Goal: Task Accomplishment & Management: Complete application form

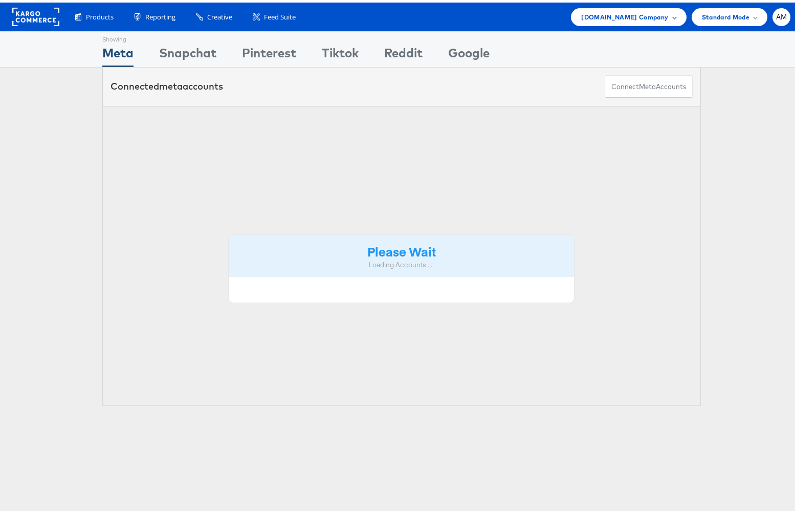
click at [640, 15] on span "Cars.com Company" at bounding box center [624, 14] width 87 height 11
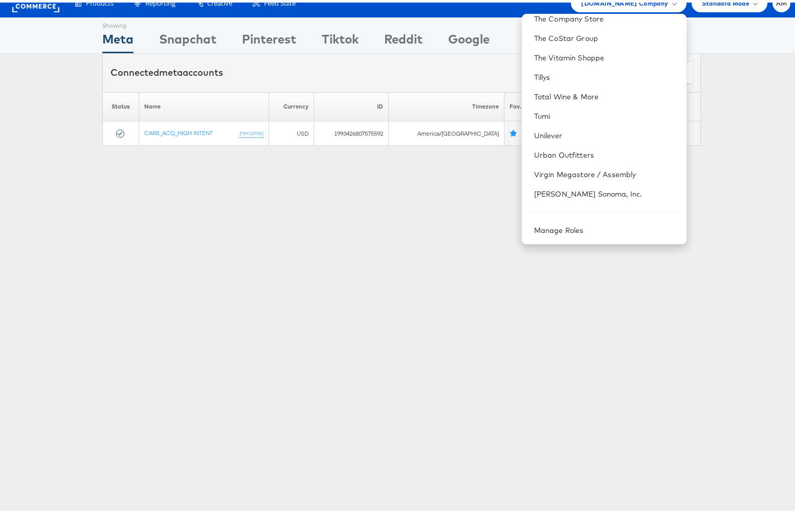
scroll to position [28, 0]
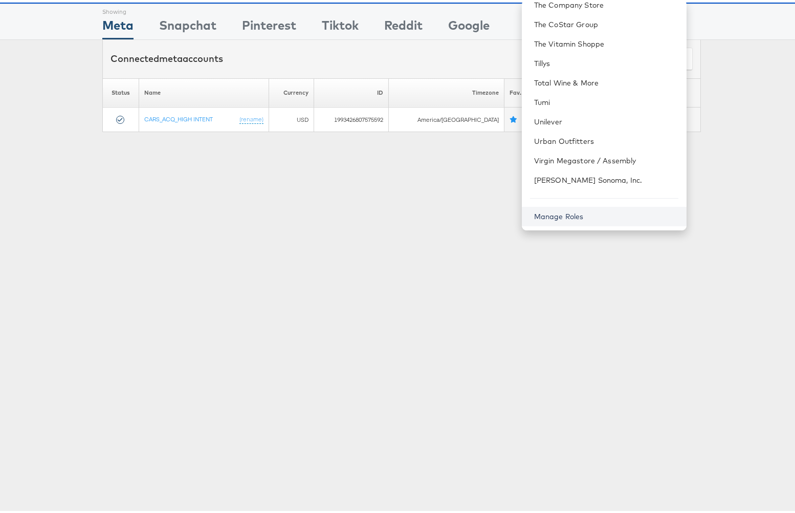
click at [552, 209] on link "Manage Roles" at bounding box center [559, 213] width 50 height 9
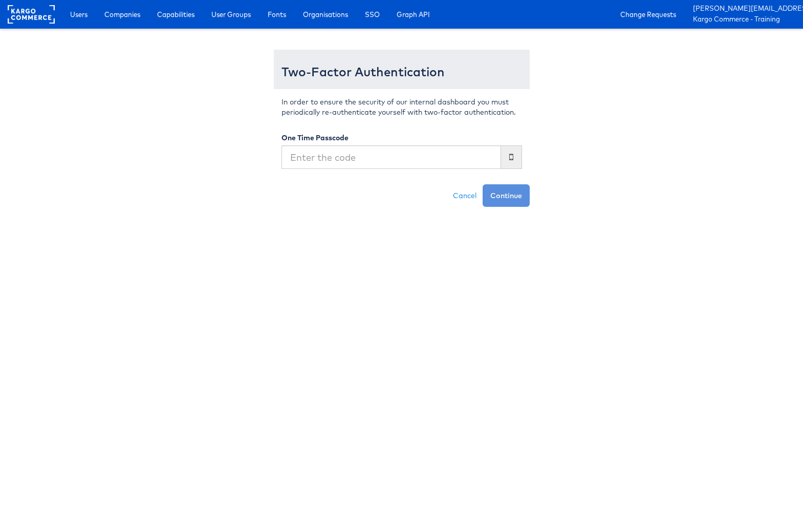
click at [396, 157] on input "text" at bounding box center [390, 157] width 219 height 24
type input "785325"
click at [482, 184] on button "Continue" at bounding box center [505, 195] width 47 height 23
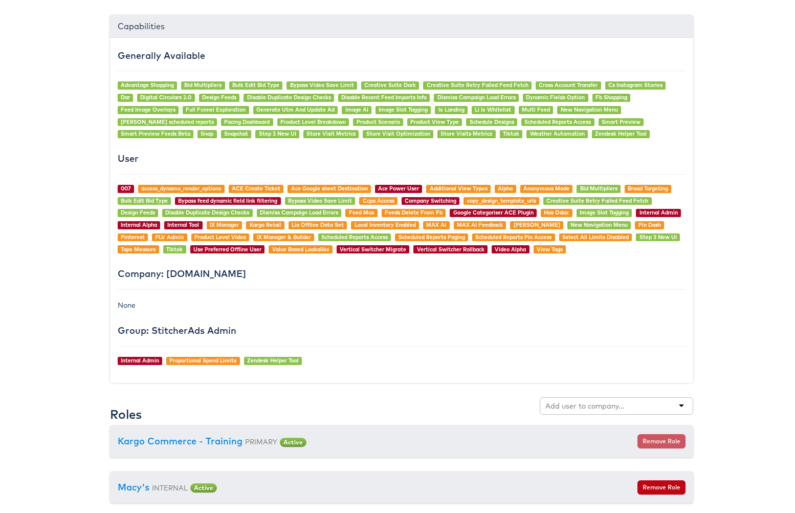
scroll to position [823, 0]
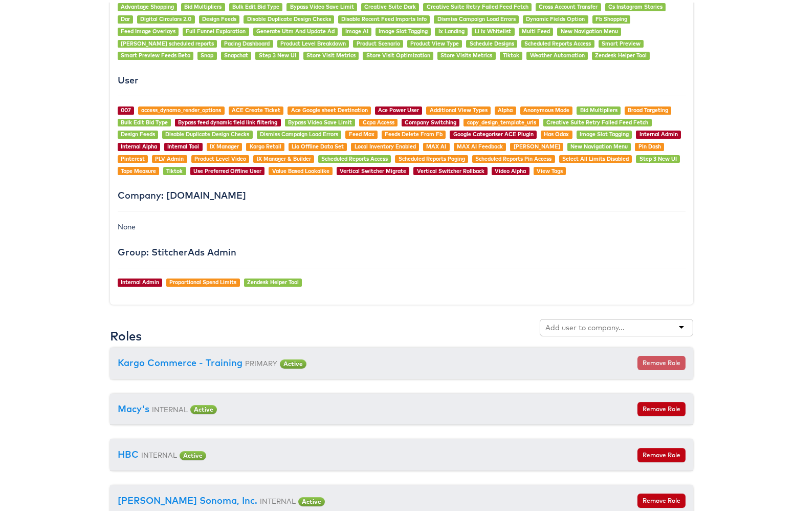
click at [626, 320] on div at bounding box center [616, 324] width 153 height 17
type input "d"
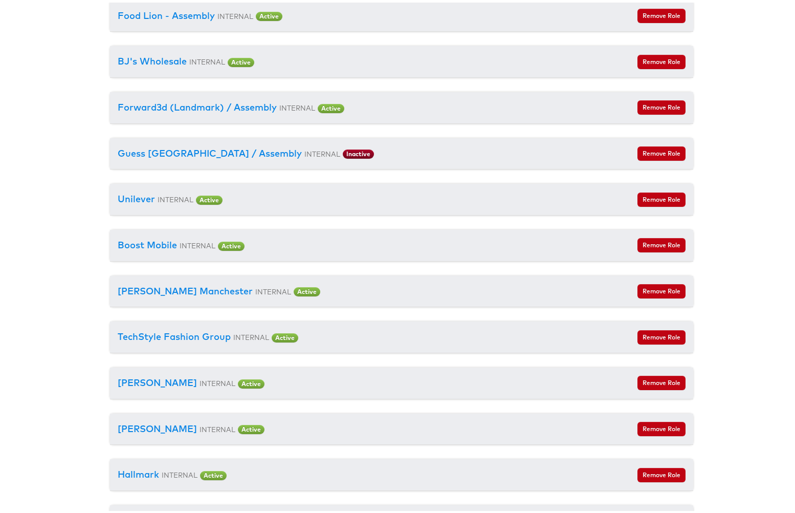
scroll to position [3280, 0]
type input "Door"
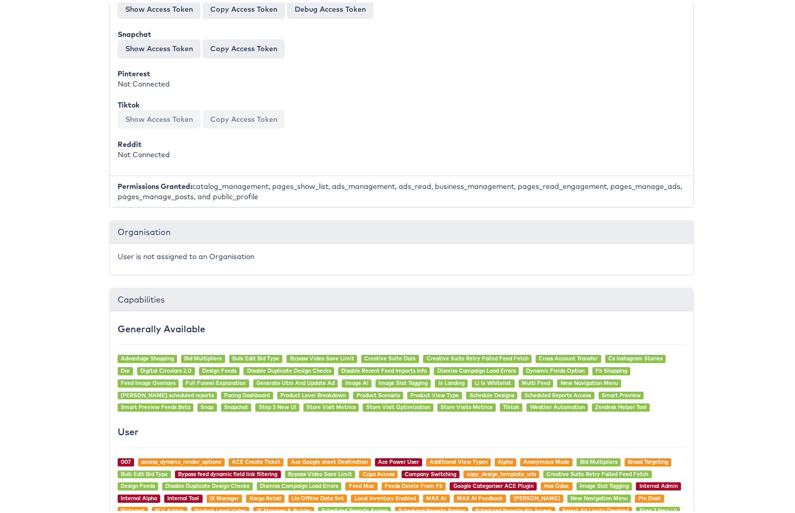
scroll to position [0, 0]
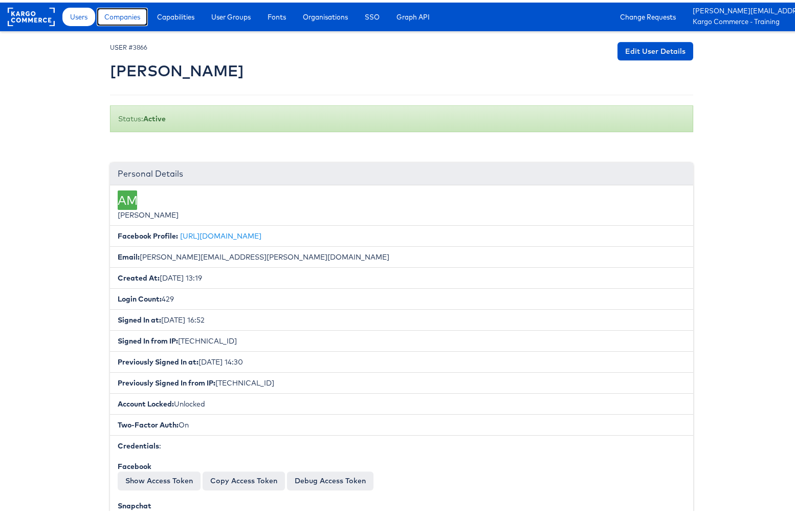
click at [130, 17] on span "Companies" at bounding box center [122, 14] width 36 height 10
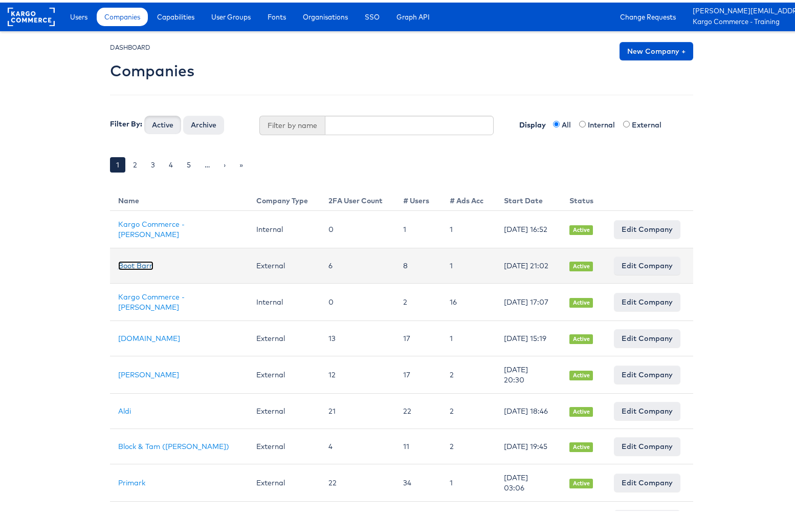
click at [128, 263] on link "Boot Barn" at bounding box center [135, 262] width 35 height 9
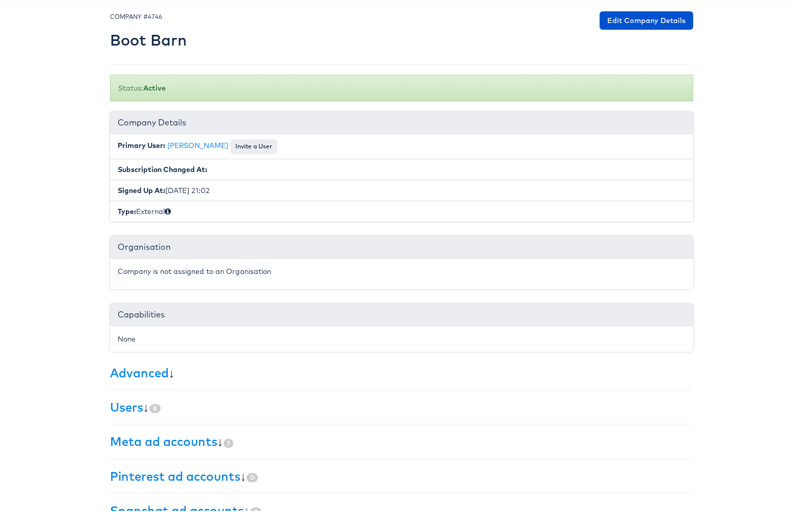
scroll to position [88, 0]
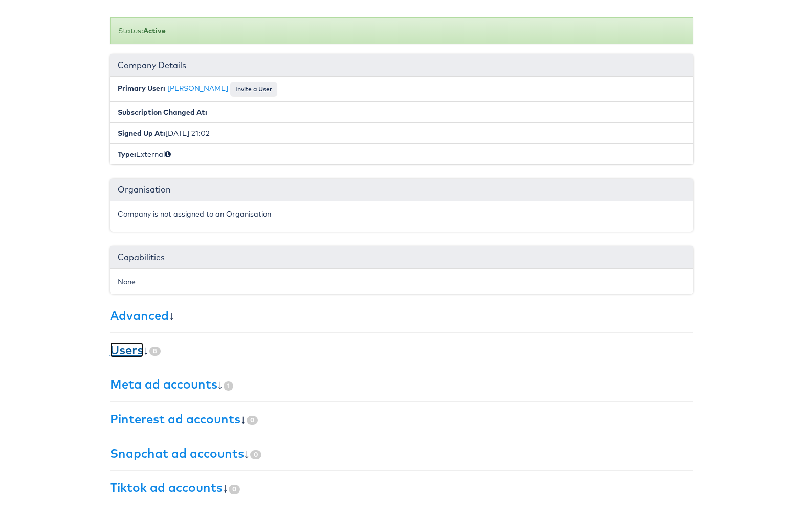
click at [119, 347] on link "Users" at bounding box center [126, 346] width 33 height 15
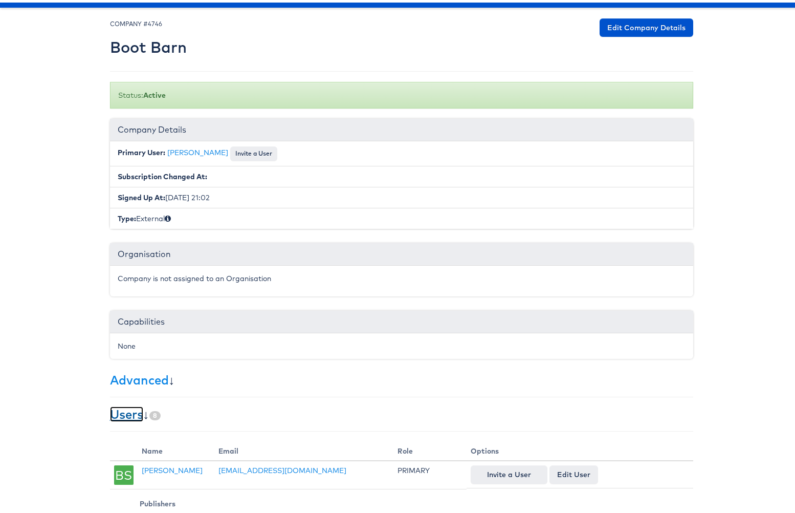
scroll to position [0, 0]
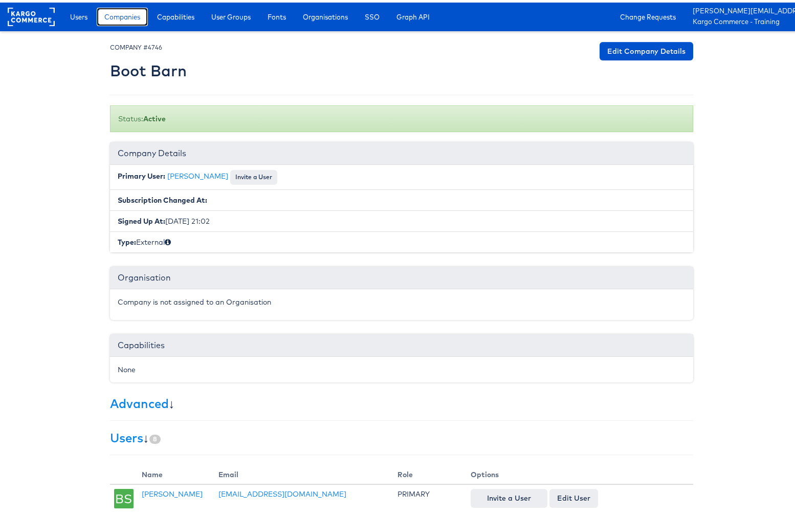
click at [120, 16] on span "Companies" at bounding box center [122, 14] width 36 height 10
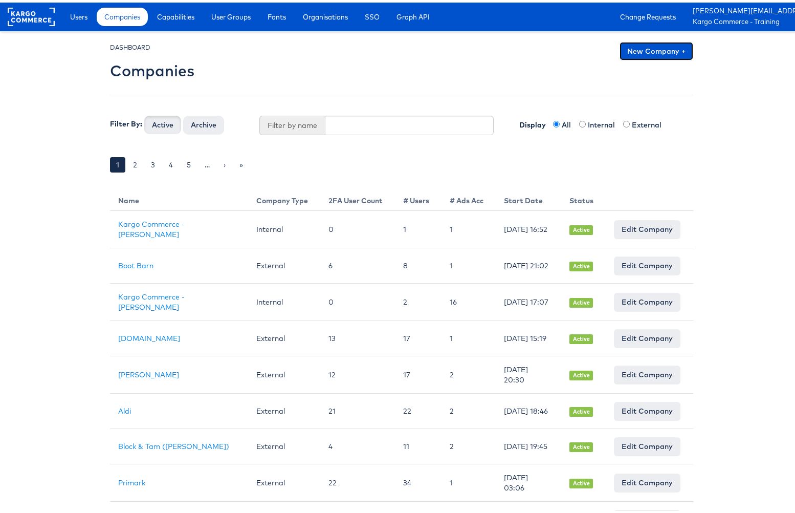
click at [642, 53] on link "New Company +" at bounding box center [656, 48] width 74 height 18
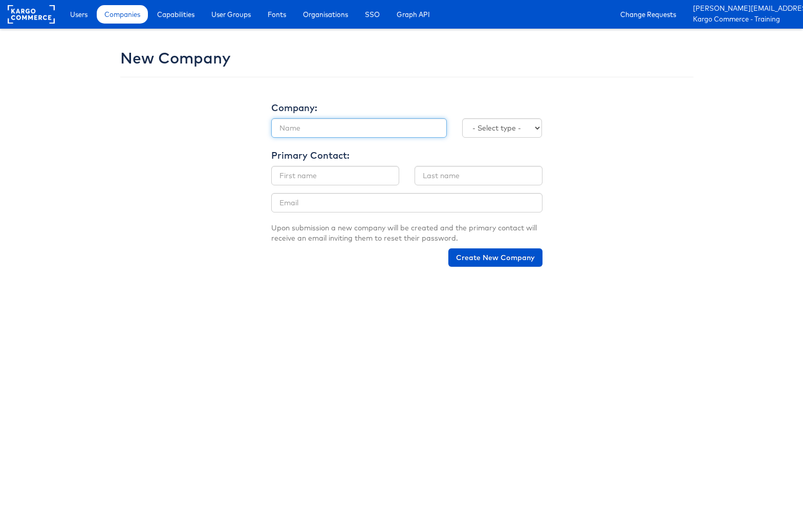
click at [315, 130] on input "text" at bounding box center [358, 127] width 175 height 19
type input "DoorDash"
click at [492, 129] on select "- Select type - Internal External" at bounding box center [502, 127] width 80 height 19
select select "EXTERNAL"
click at [462, 118] on select "- Select type - Internal External" at bounding box center [502, 127] width 80 height 19
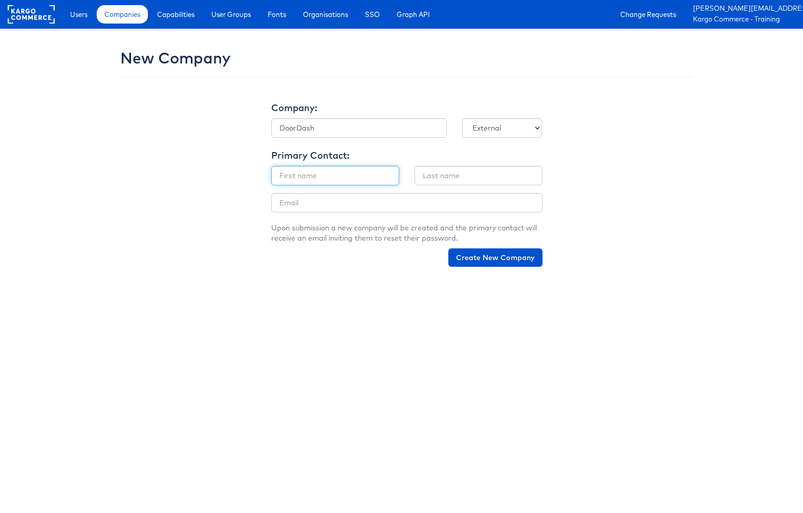
click at [329, 176] on input "text" at bounding box center [335, 175] width 128 height 19
type input "Adam"
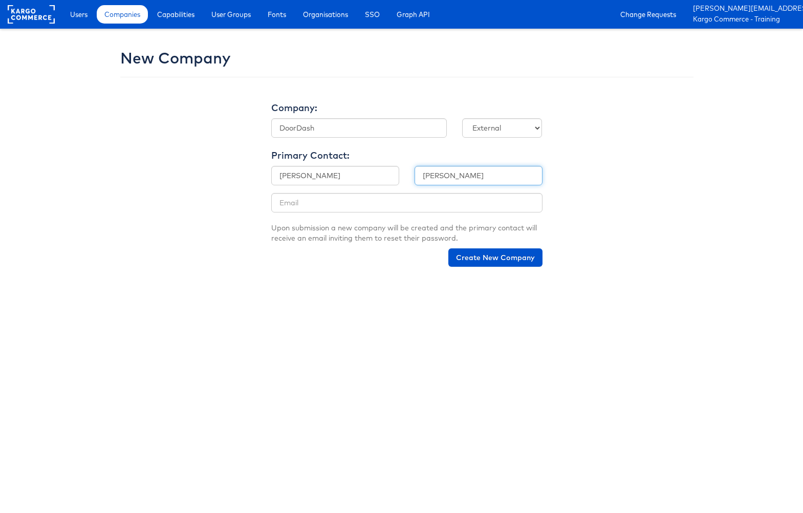
type input "McGilvray"
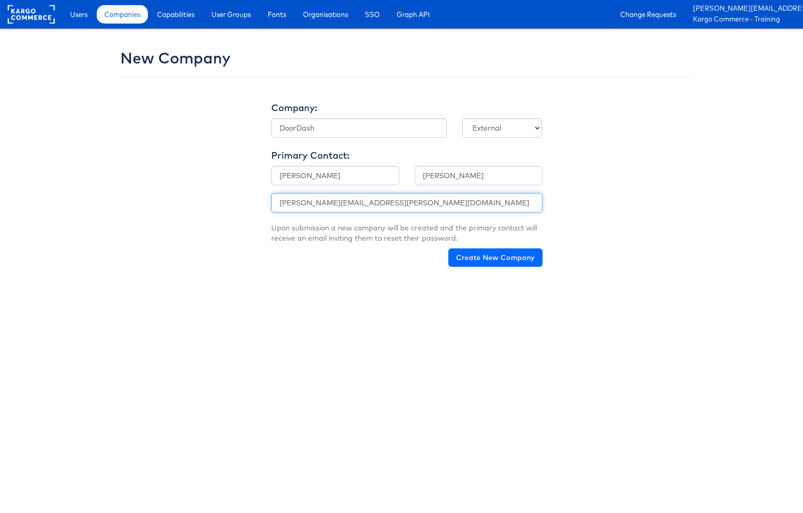
type input "adam.mcgilvray+doordash@kargo.com"
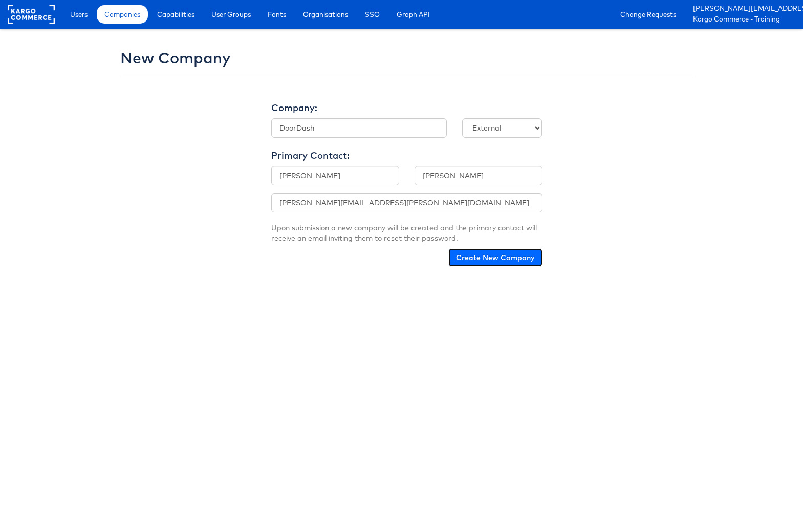
click at [486, 257] on button "Create New Company" at bounding box center [495, 257] width 94 height 18
